Goal: Register for event/course

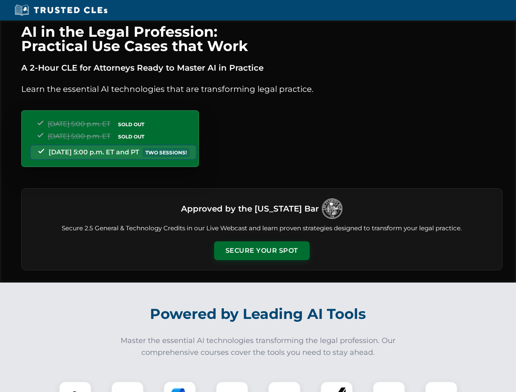
click at [262, 251] on button "Secure Your Spot" at bounding box center [262, 251] width 96 height 19
click at [75, 387] on img at bounding box center [75, 398] width 24 height 24
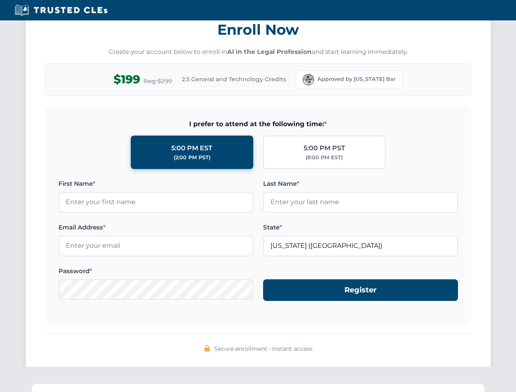
scroll to position [802, 0]
